Goal: Transaction & Acquisition: Obtain resource

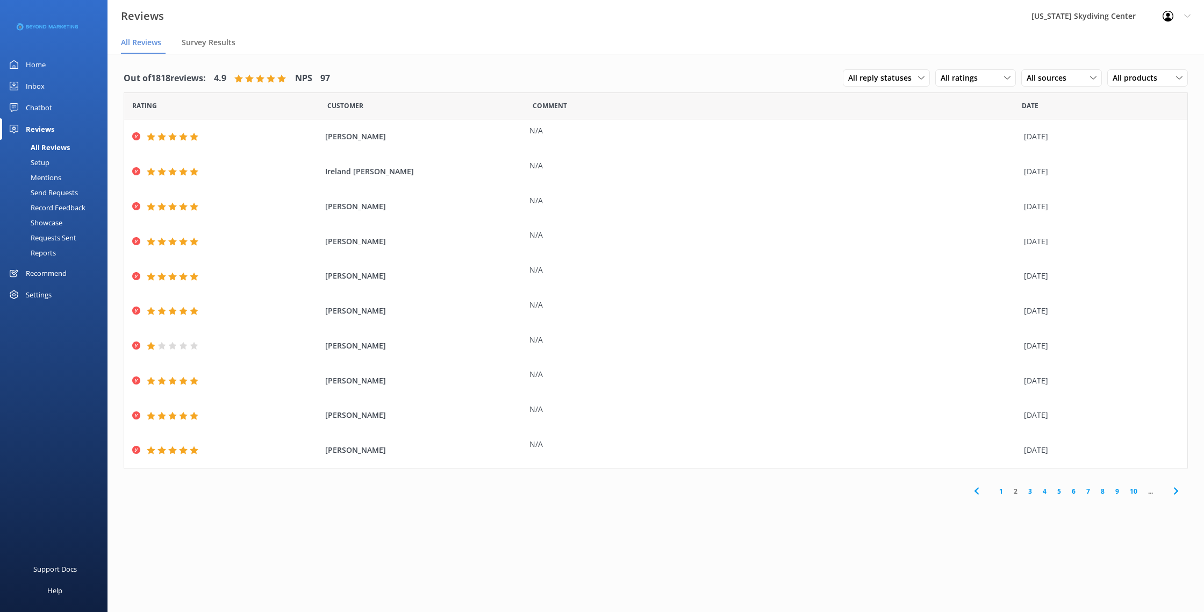
scroll to position [18, 0]
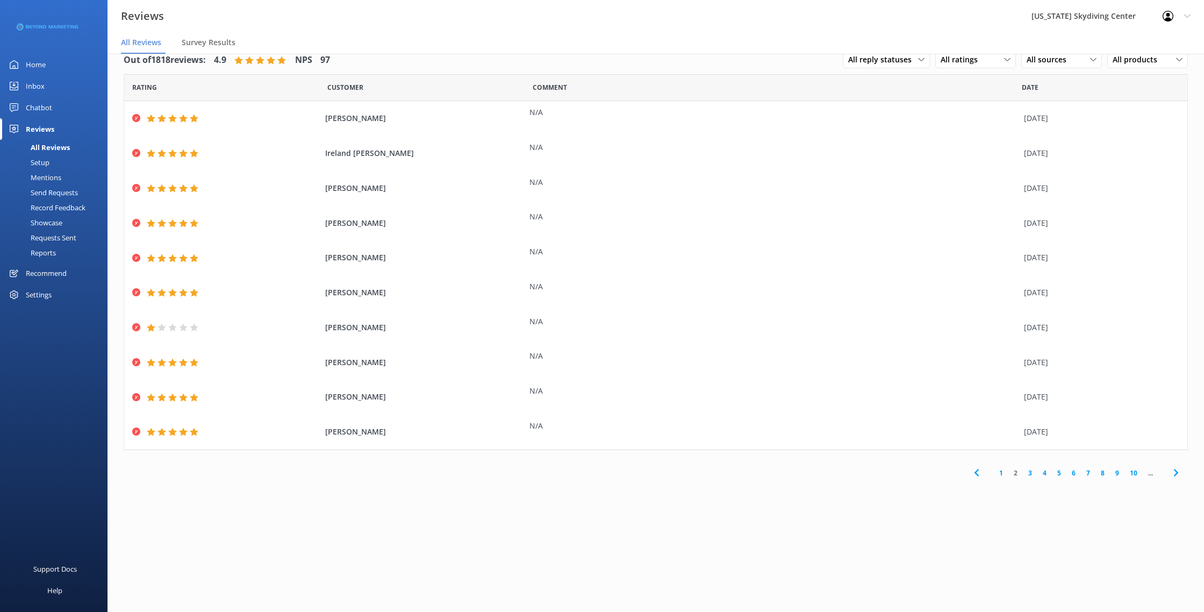
click at [58, 195] on div "Send Requests" at bounding box center [41, 192] width 71 height 15
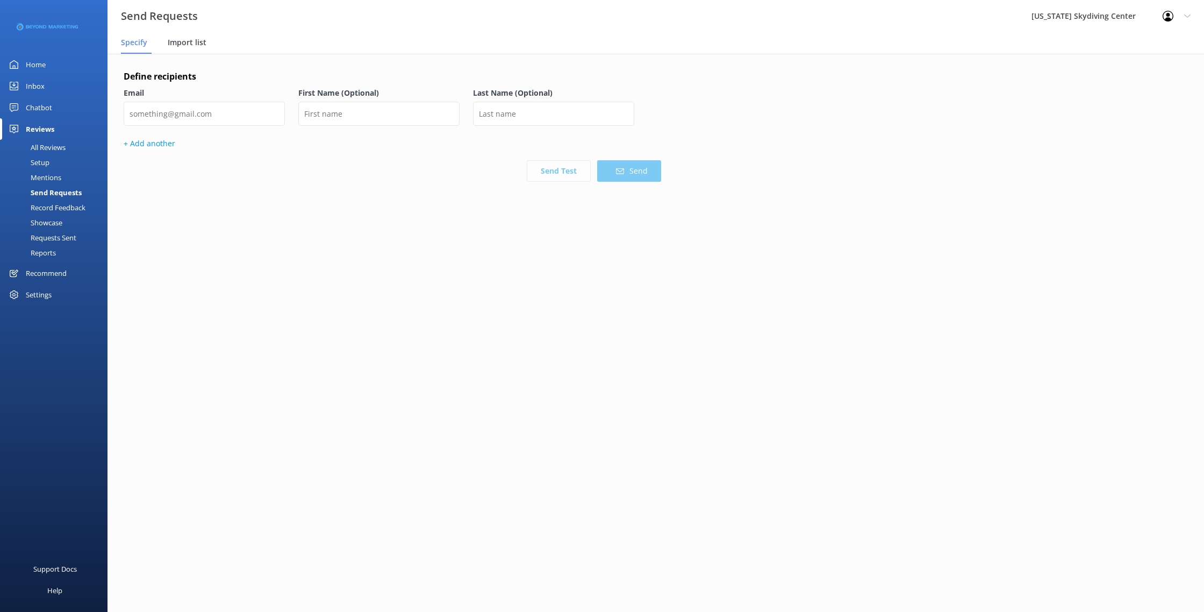
click at [192, 40] on span "Import list" at bounding box center [187, 42] width 39 height 11
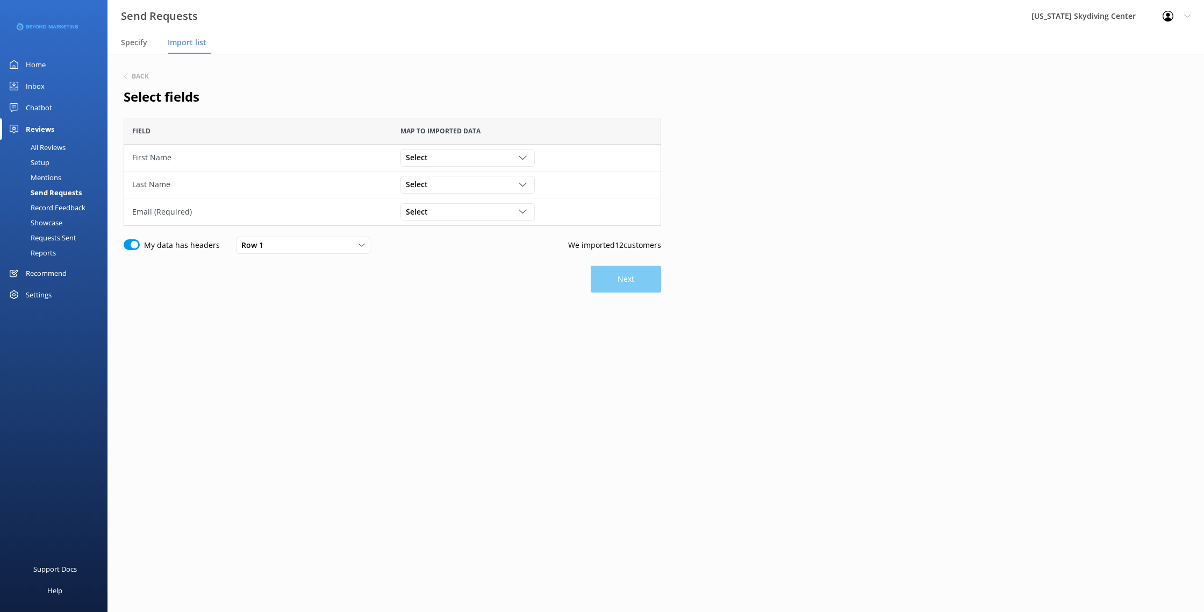
scroll to position [108, 538]
click at [462, 157] on div "Select" at bounding box center [467, 158] width 129 height 12
click at [455, 195] on link "First Name" at bounding box center [467, 202] width 133 height 22
click at [455, 180] on div "Select" at bounding box center [467, 184] width 129 height 12
click at [456, 246] on link "Last Name" at bounding box center [467, 250] width 133 height 22
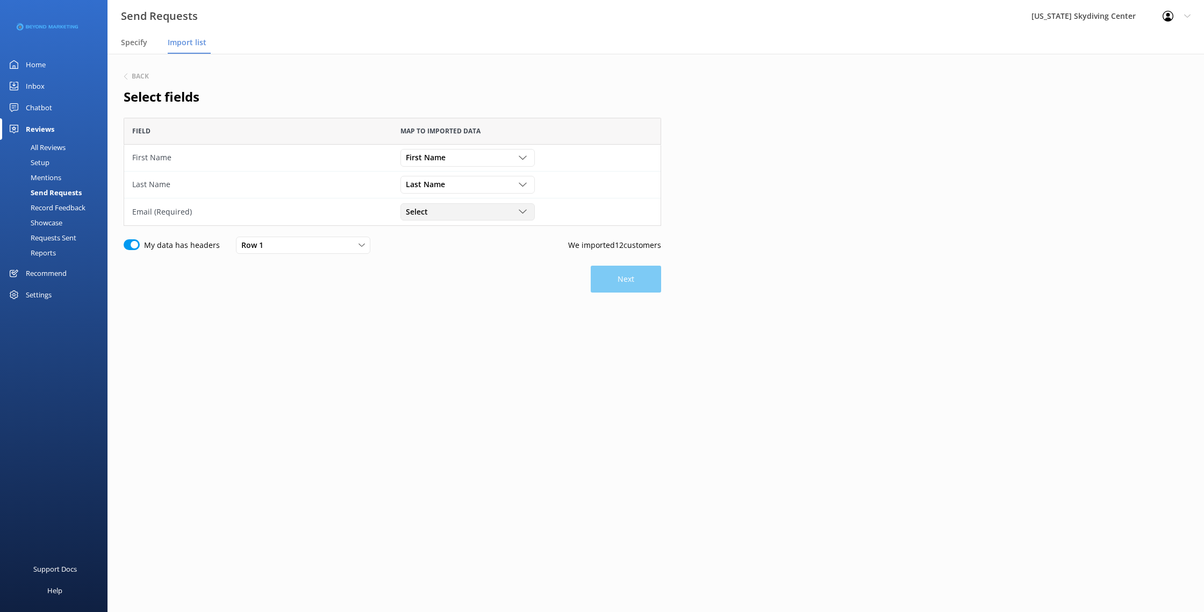
click at [456, 217] on div "Select" at bounding box center [467, 212] width 129 height 12
click at [455, 290] on link "Email" at bounding box center [467, 299] width 133 height 22
